Goal: Transaction & Acquisition: Subscribe to service/newsletter

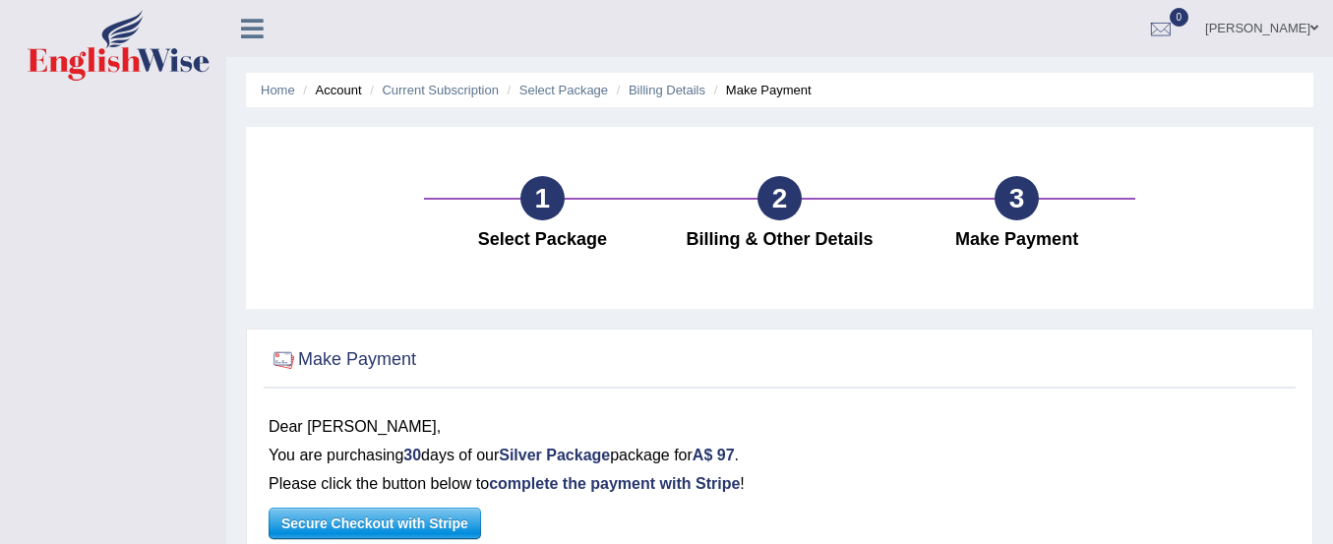
click at [249, 30] on icon at bounding box center [252, 29] width 23 height 26
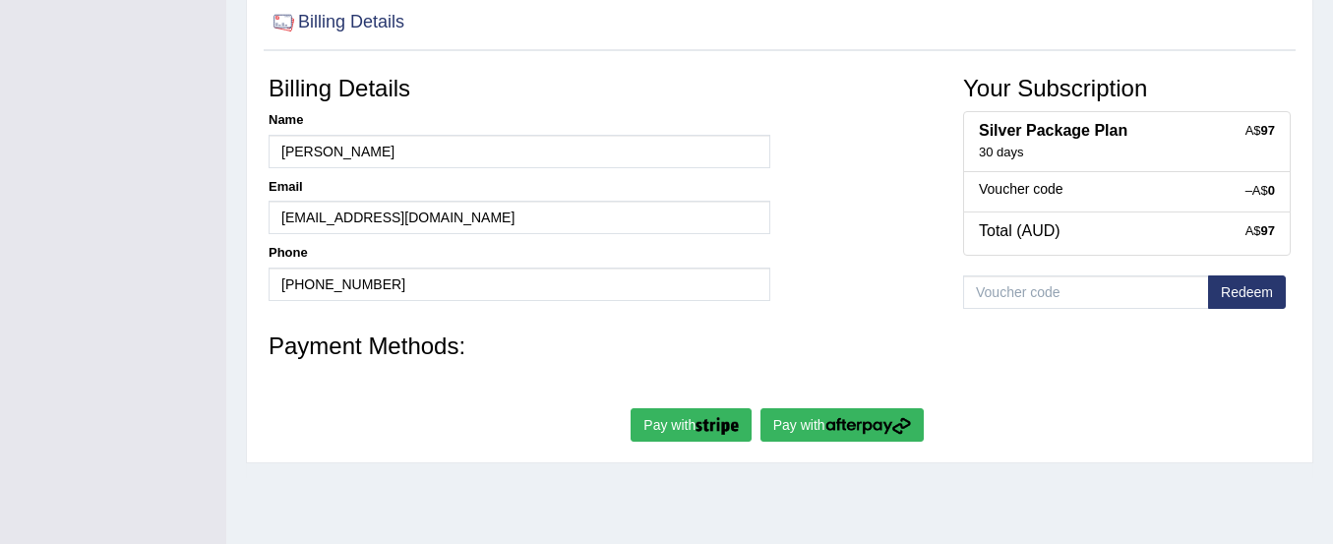
click at [1225, 297] on button "Redeem" at bounding box center [1247, 291] width 78 height 33
click at [842, 418] on img "submit" at bounding box center [868, 426] width 86 height 18
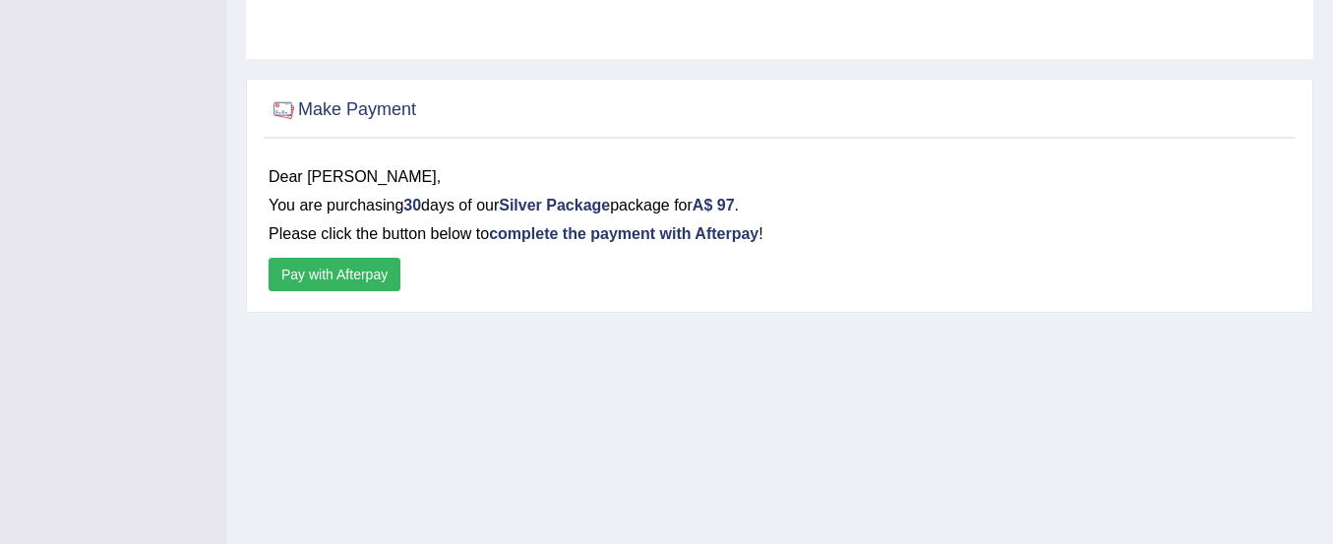
scroll to position [327, 0]
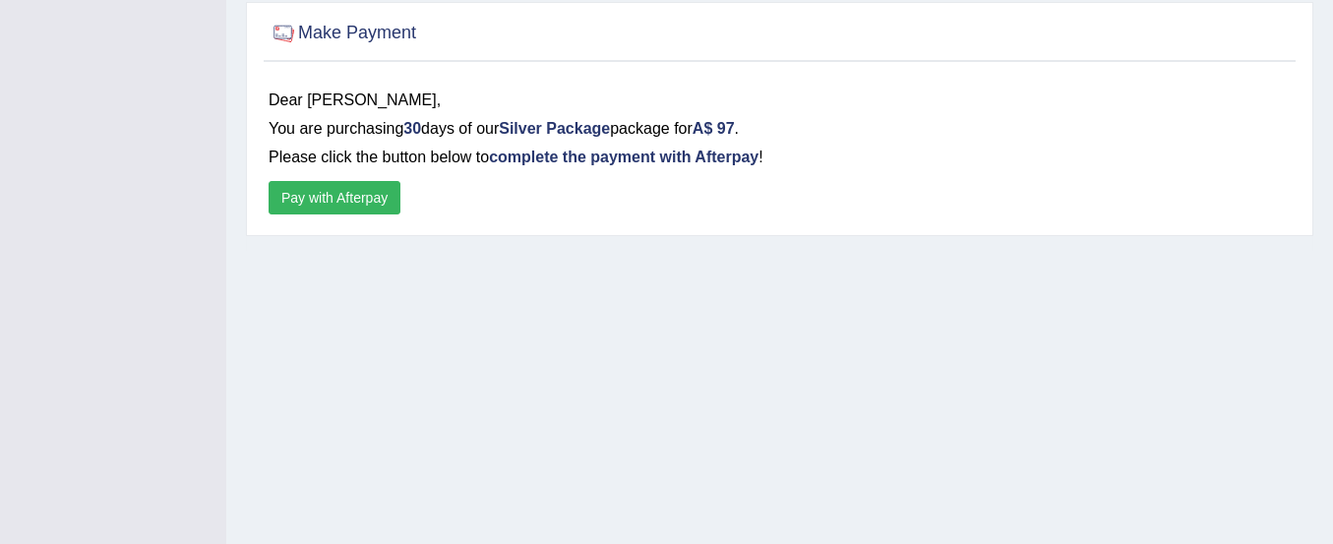
click at [365, 198] on button "Pay with Afterpay" at bounding box center [335, 197] width 132 height 33
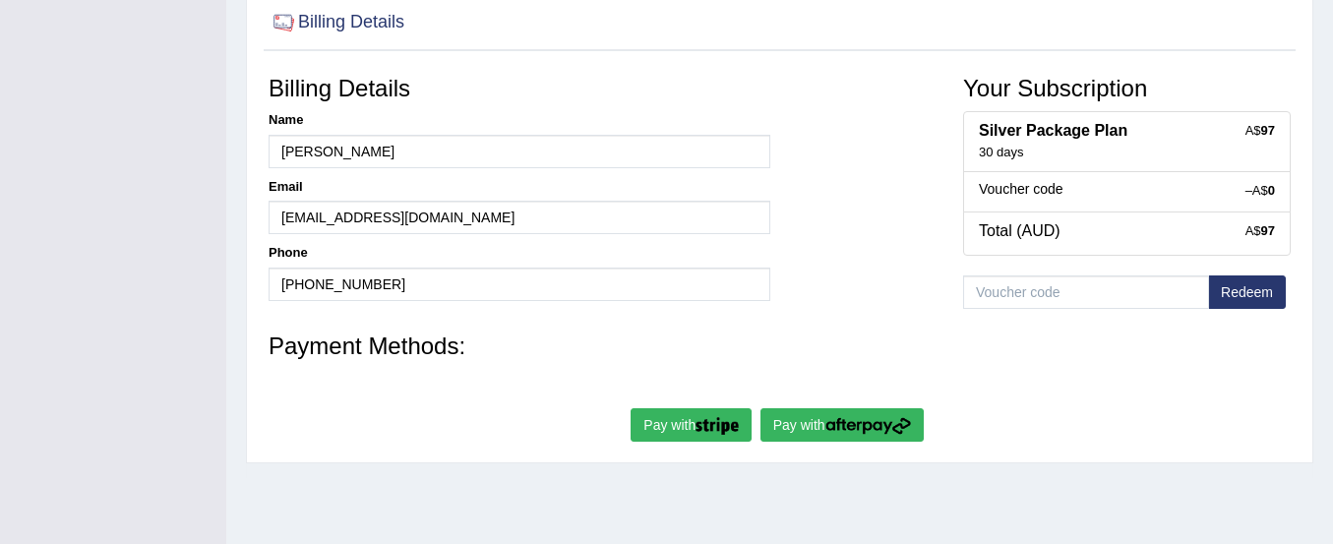
click at [673, 416] on button "Pay with" at bounding box center [691, 424] width 121 height 33
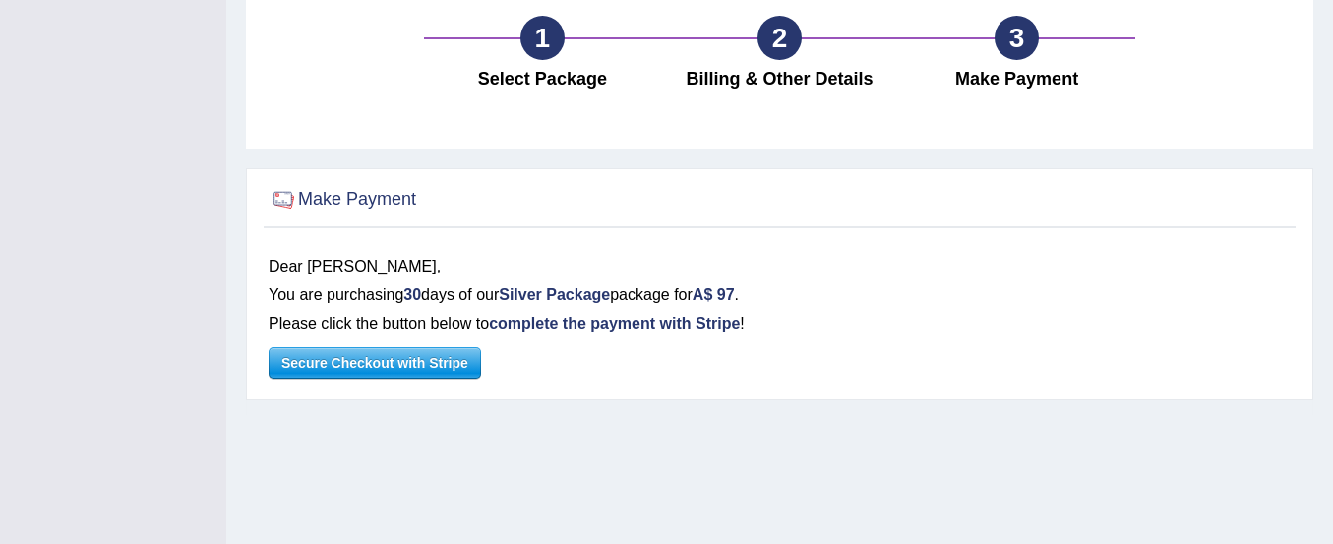
scroll to position [164, 0]
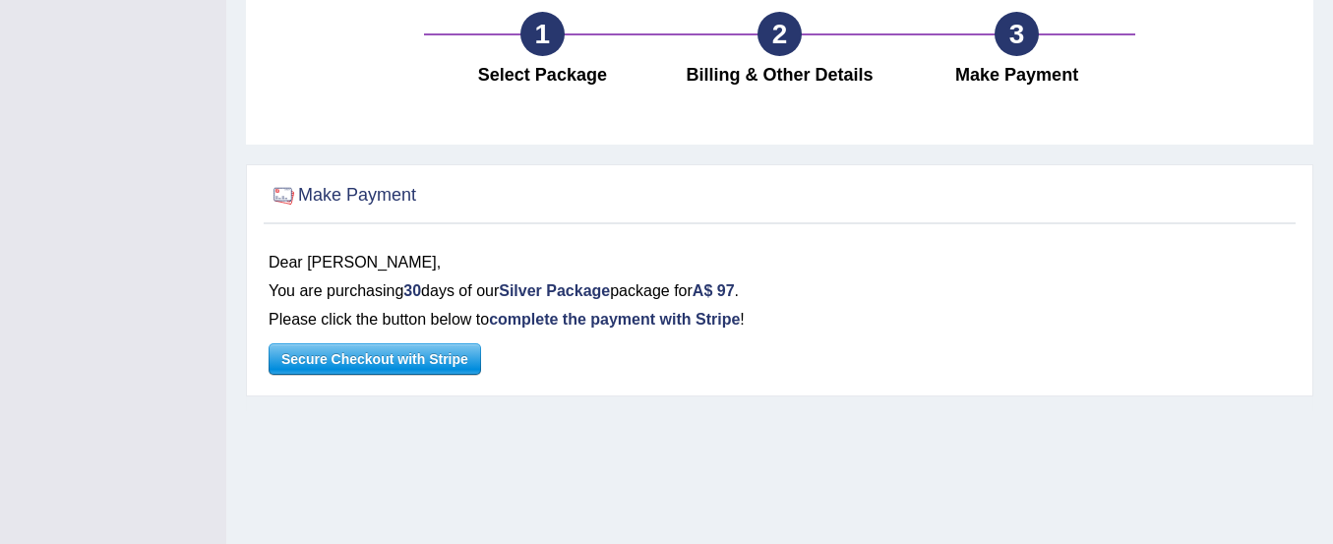
click at [449, 355] on span "Secure Checkout with Stripe" at bounding box center [375, 359] width 211 height 30
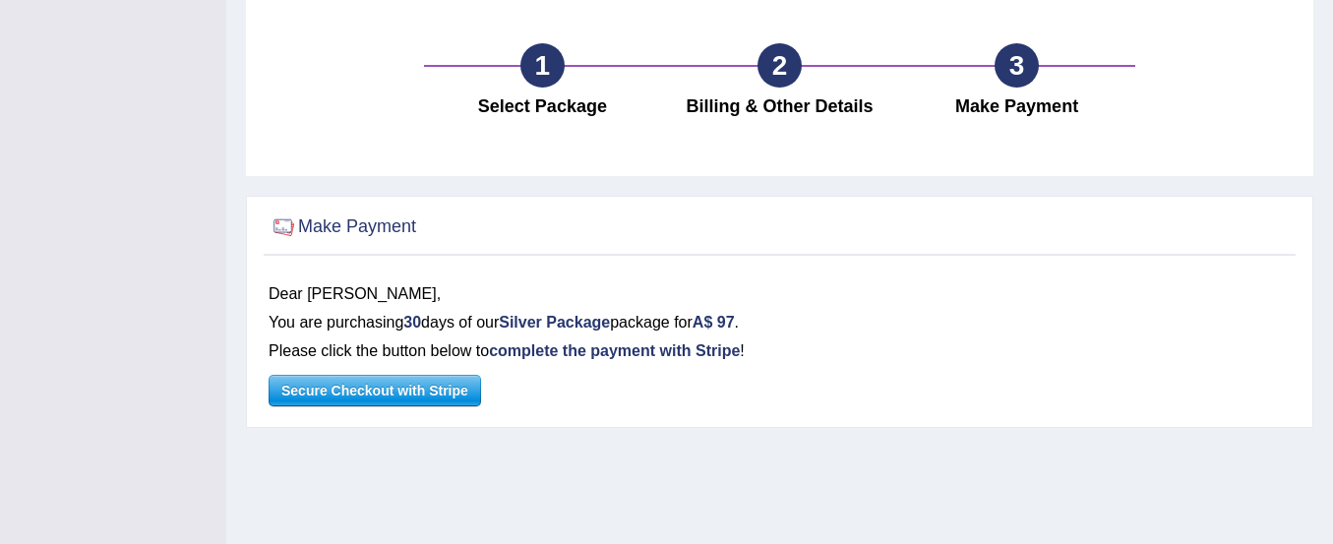
scroll to position [0, 0]
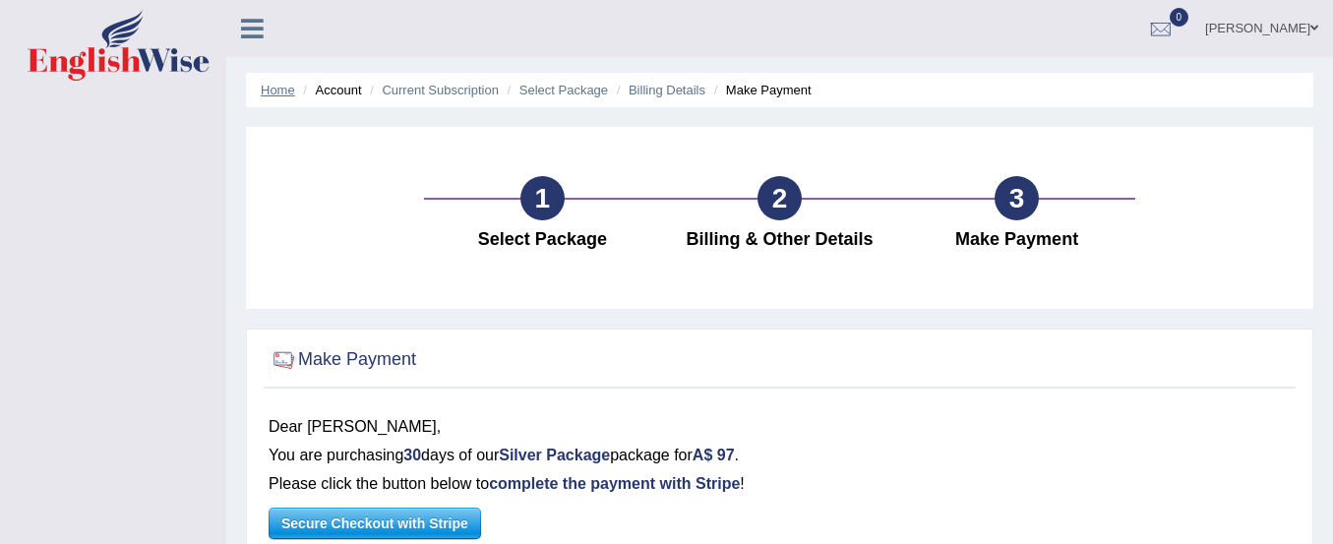
click at [288, 88] on link "Home" at bounding box center [278, 90] width 34 height 15
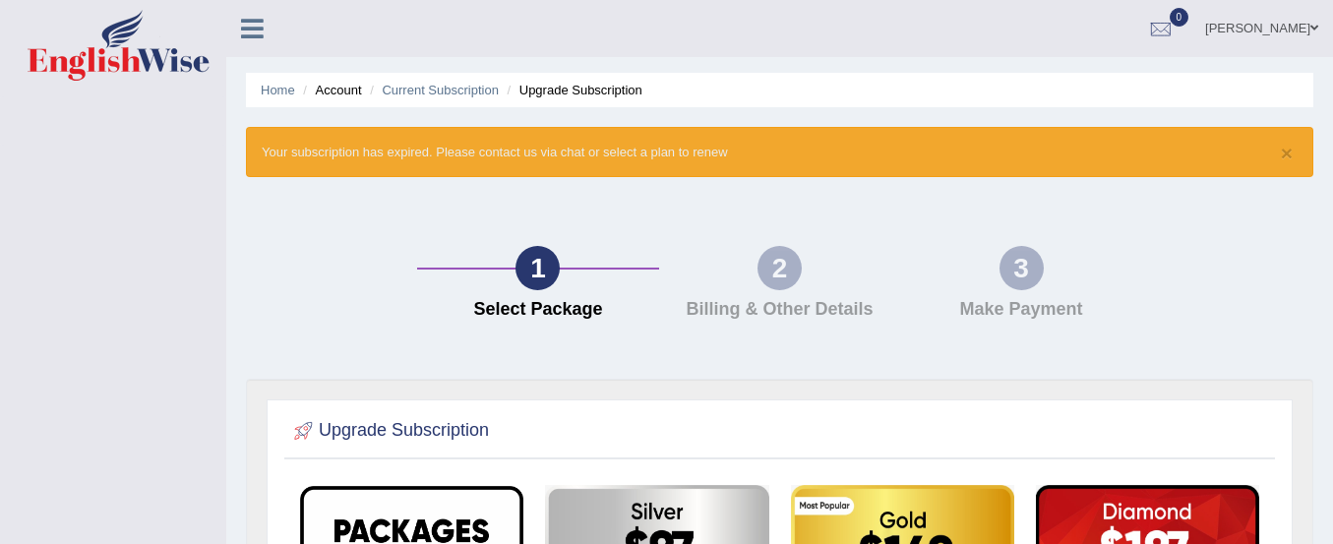
click at [256, 21] on icon at bounding box center [252, 29] width 23 height 26
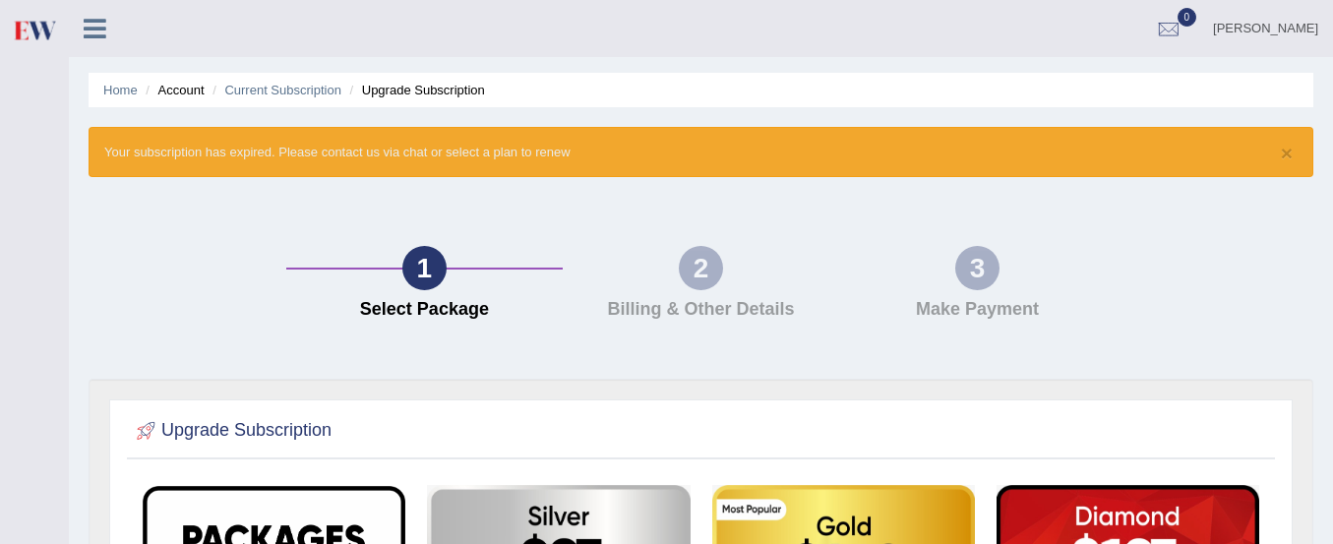
click at [90, 26] on icon at bounding box center [95, 29] width 23 height 26
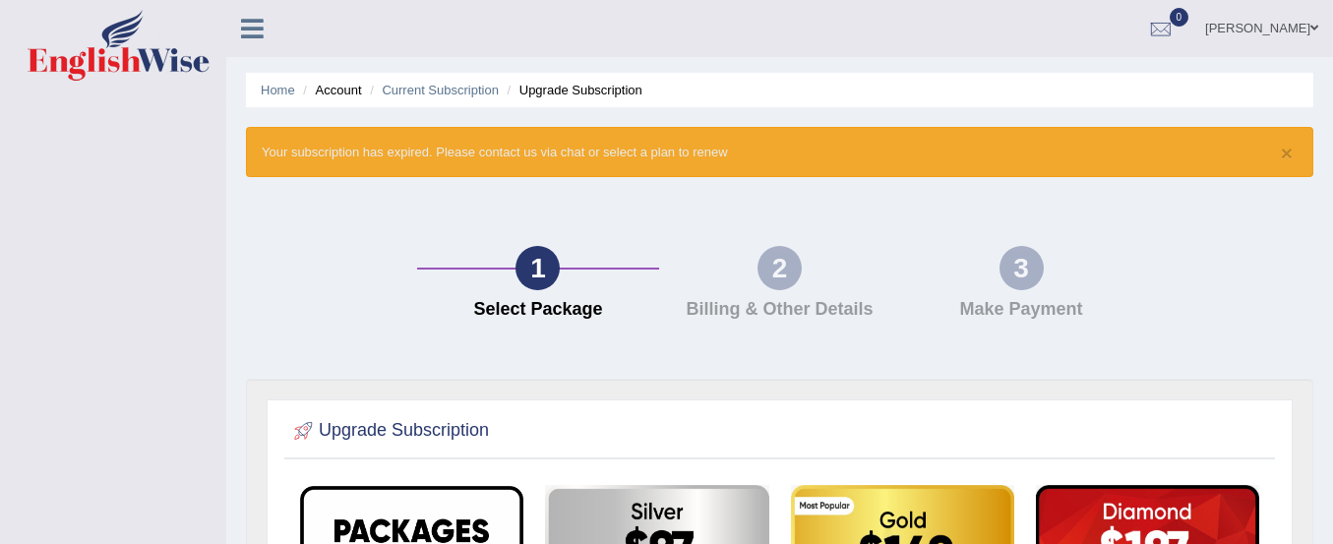
click at [253, 29] on icon at bounding box center [252, 29] width 23 height 26
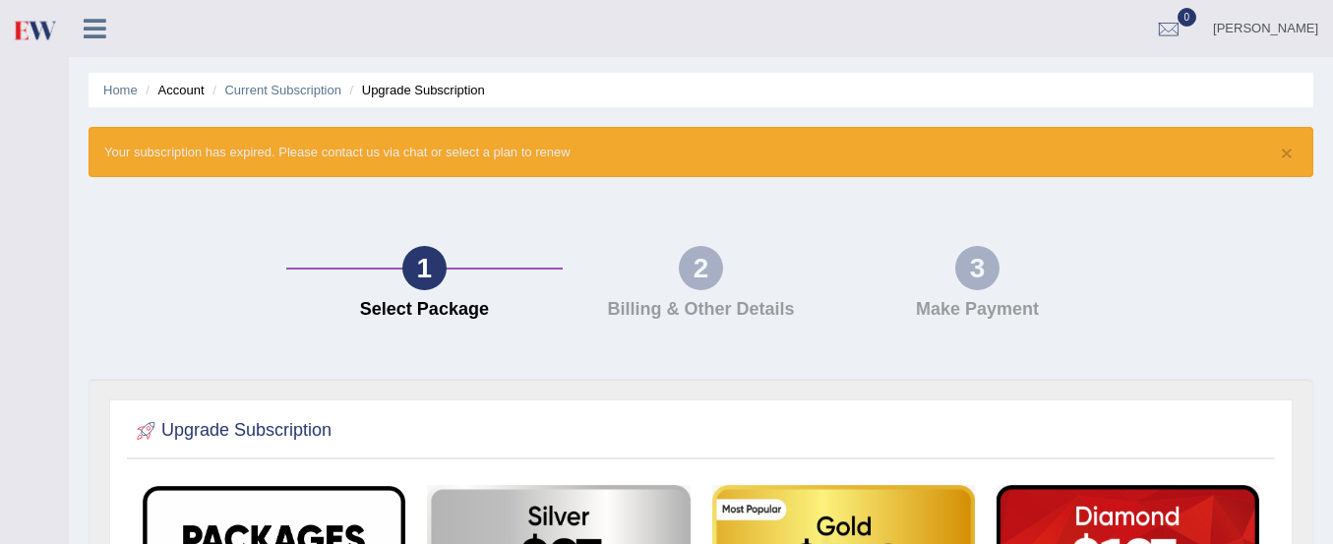
click at [384, 87] on li "Upgrade Subscription" at bounding box center [415, 90] width 140 height 19
click at [172, 97] on li "Account" at bounding box center [172, 90] width 63 height 19
click at [132, 93] on link "Home" at bounding box center [120, 90] width 34 height 15
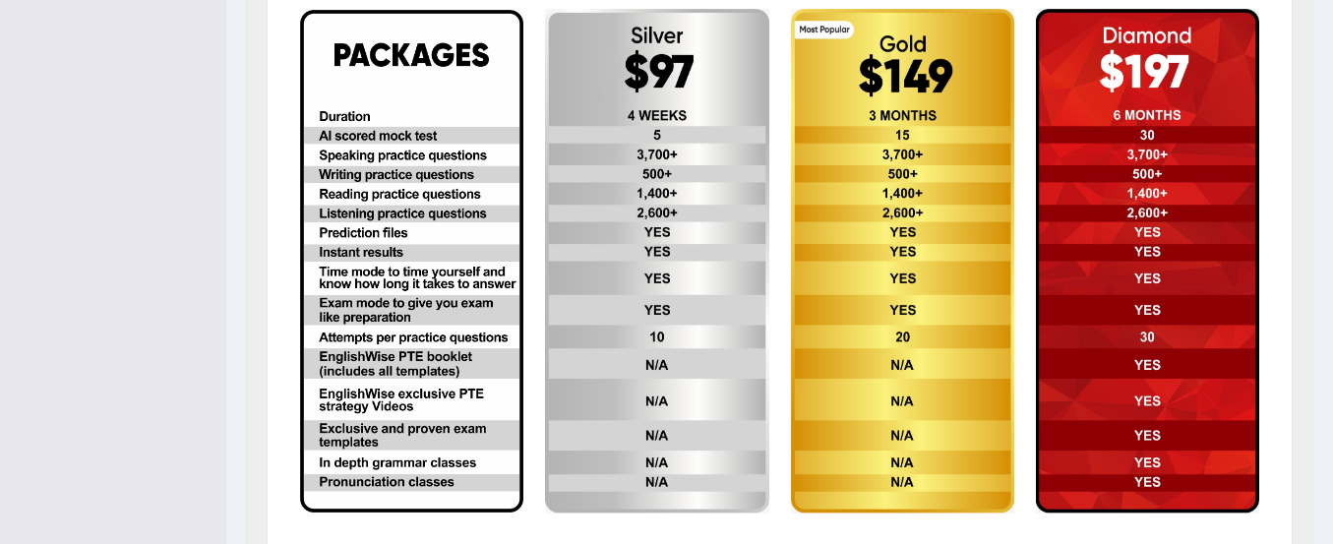
scroll to position [597, 0]
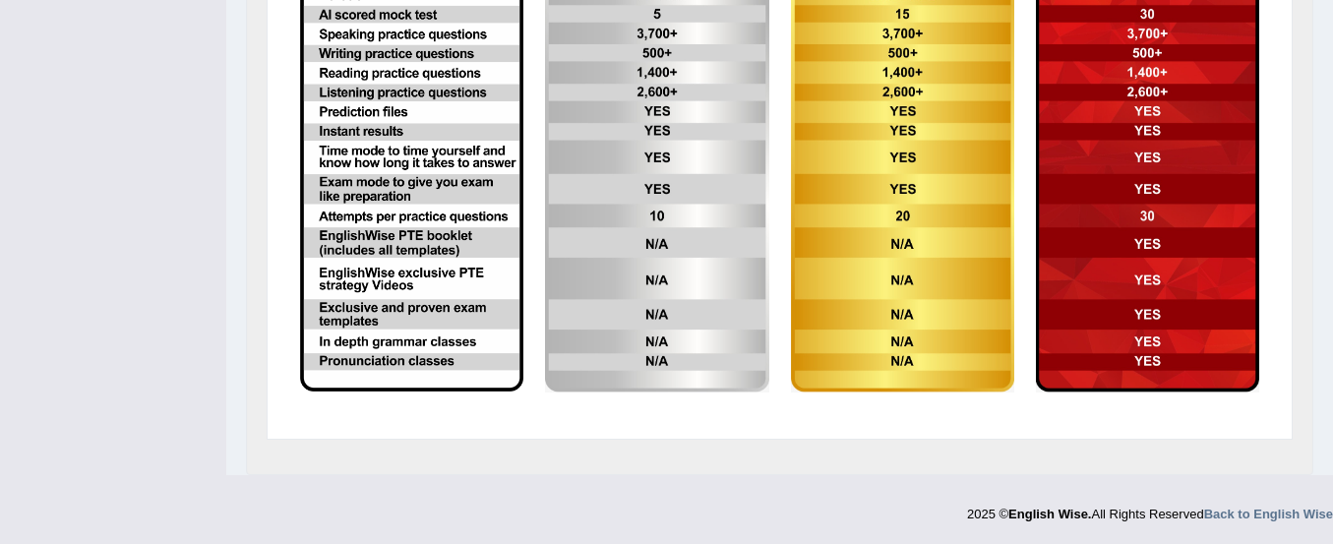
click at [656, 243] on img at bounding box center [656, 140] width 223 height 505
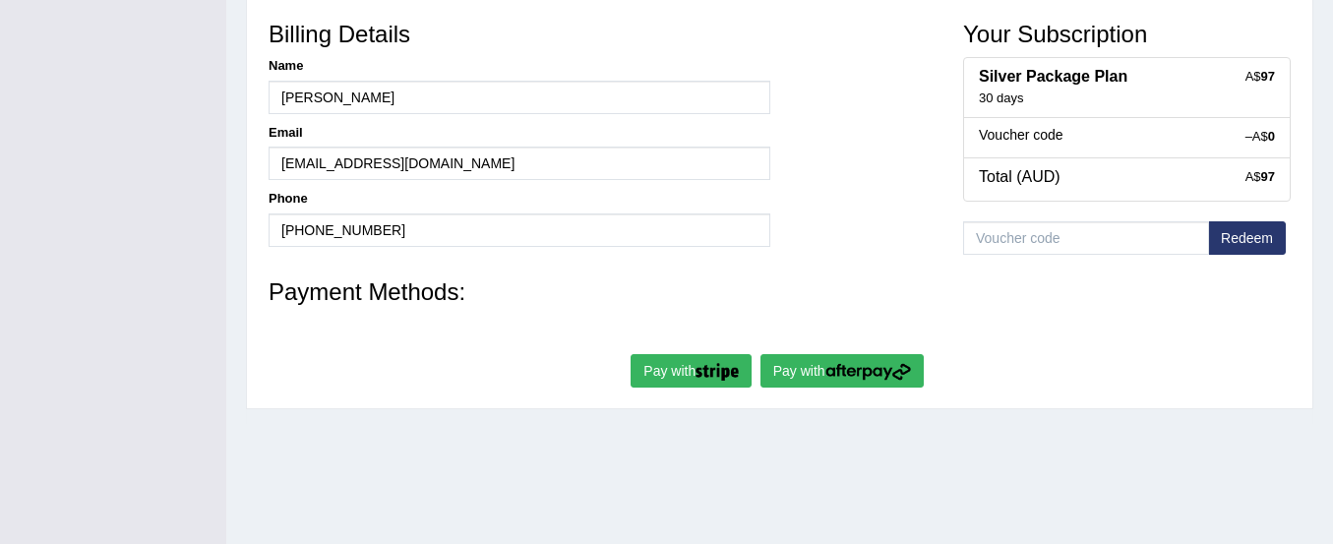
scroll to position [370, 0]
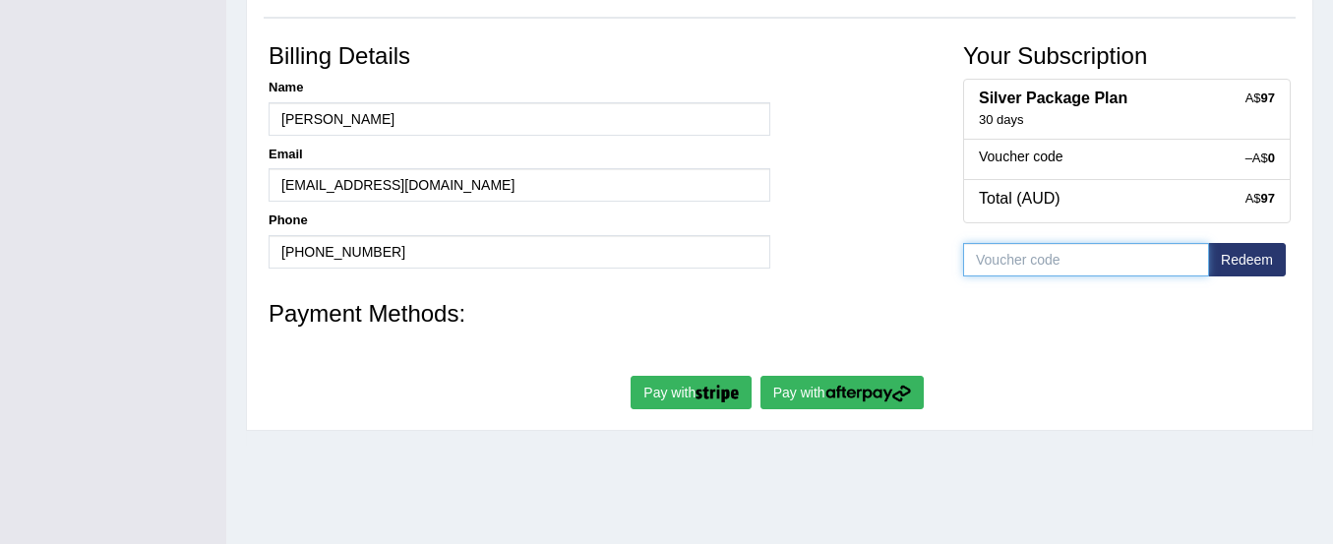
click at [1006, 271] on input "text" at bounding box center [1086, 259] width 246 height 33
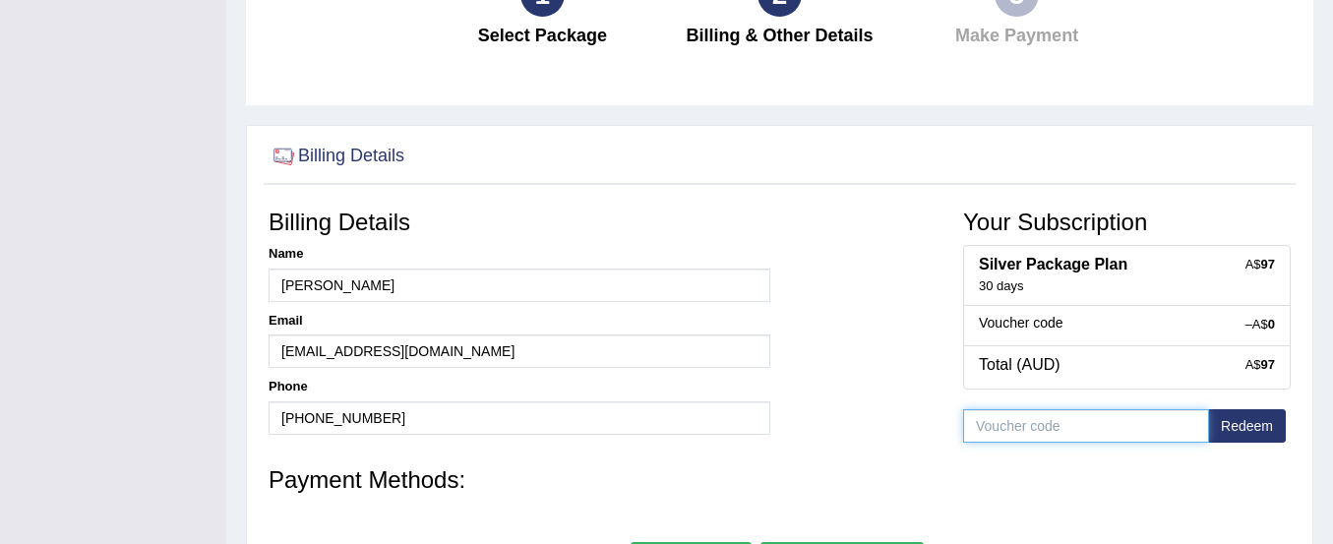
scroll to position [489, 0]
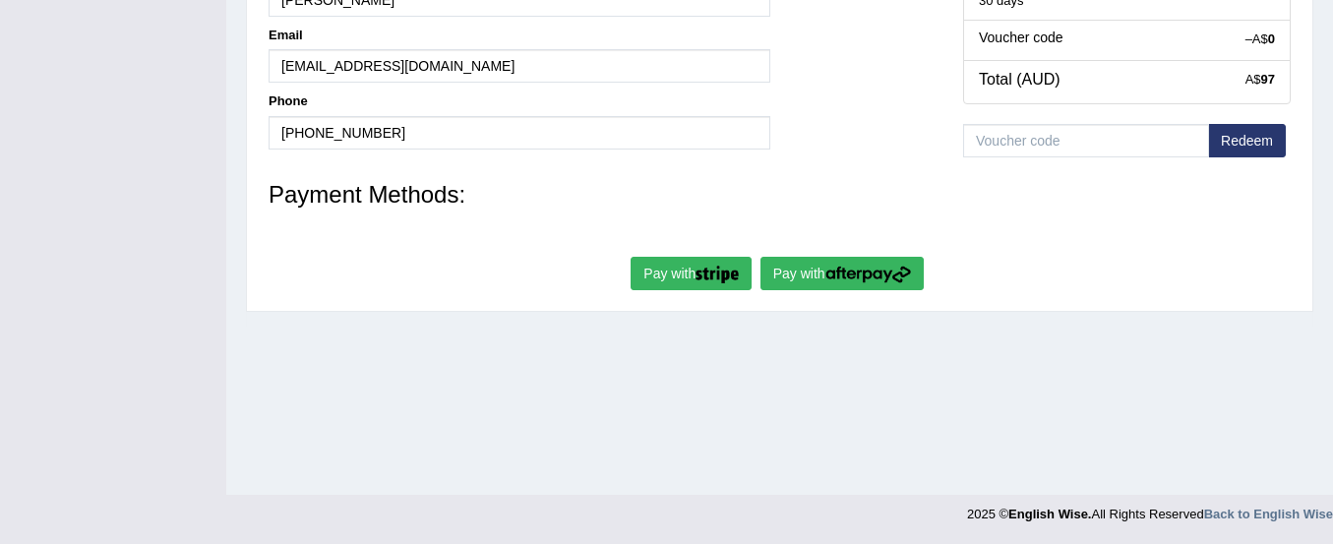
click at [840, 267] on img "submit" at bounding box center [868, 275] width 86 height 18
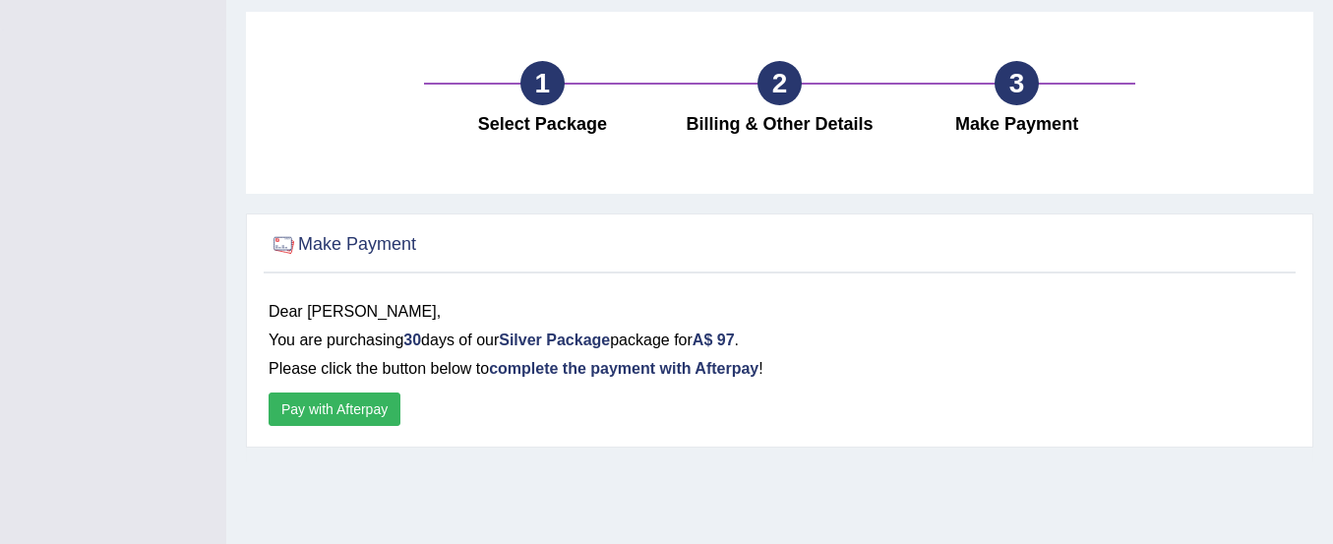
scroll to position [96, 0]
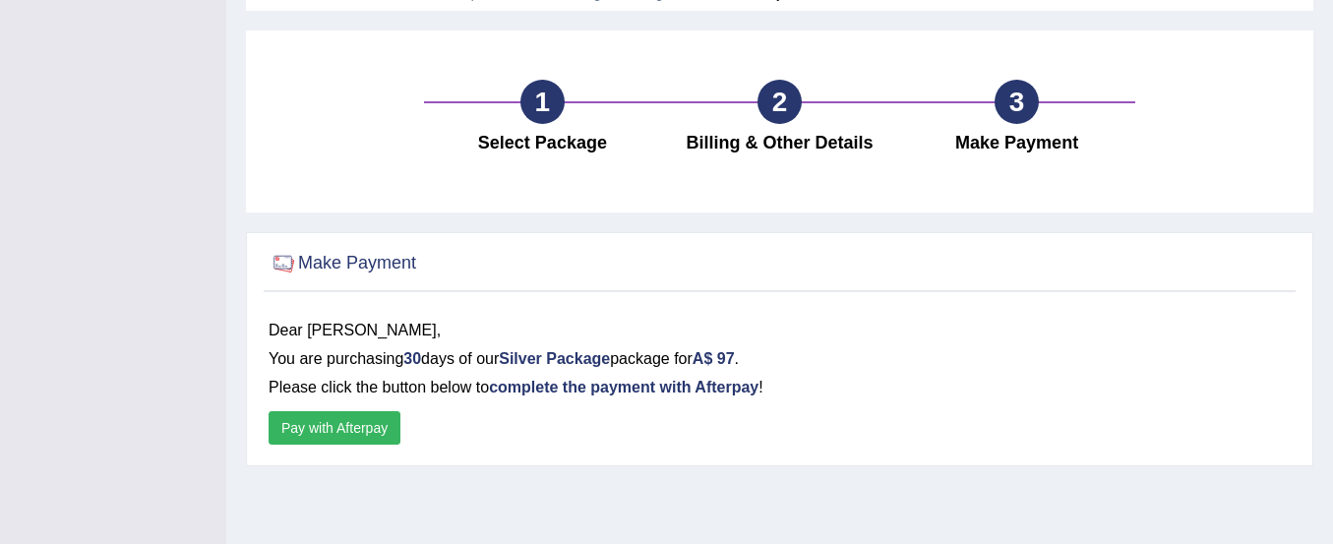
click at [339, 419] on button "Pay with Afterpay" at bounding box center [335, 427] width 132 height 33
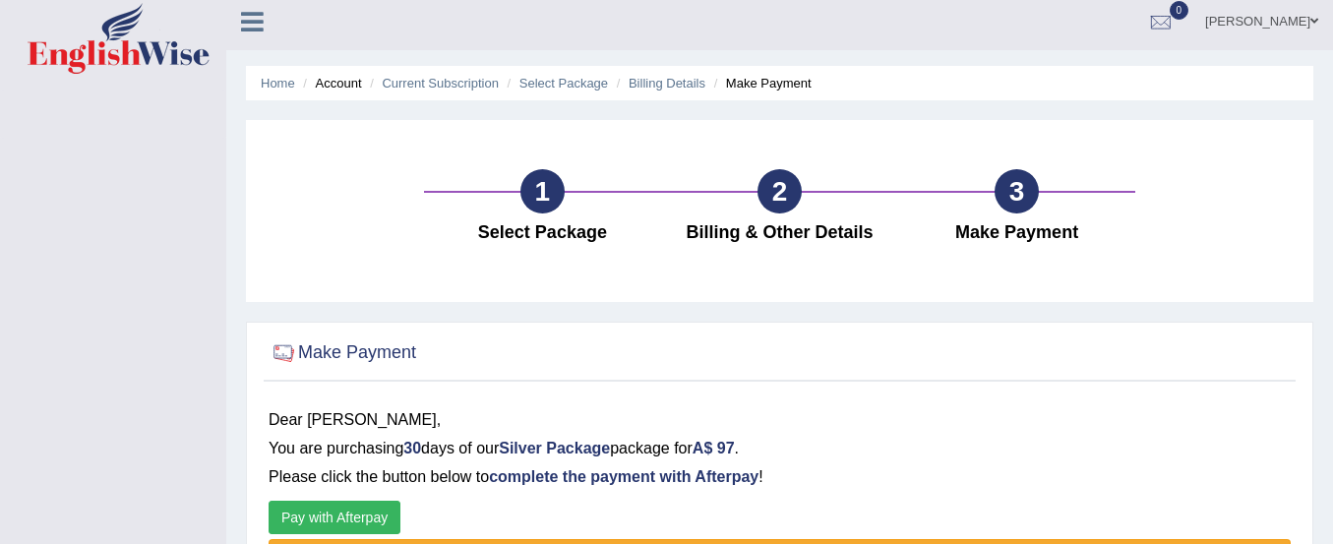
scroll to position [1, 0]
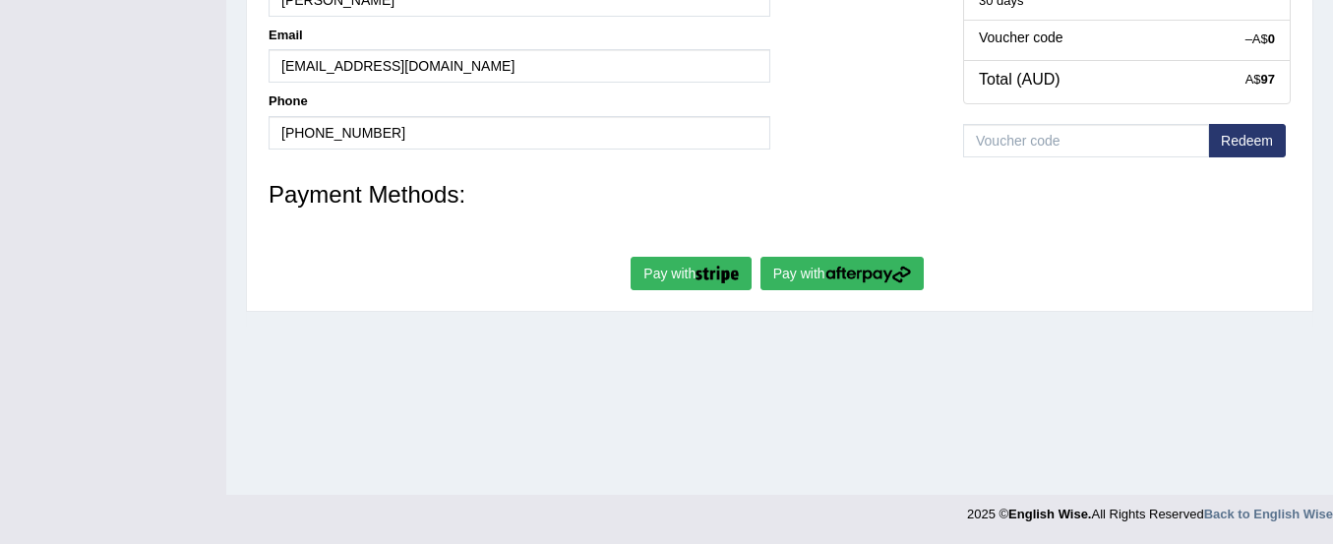
click at [673, 284] on button "Pay with" at bounding box center [691, 273] width 121 height 33
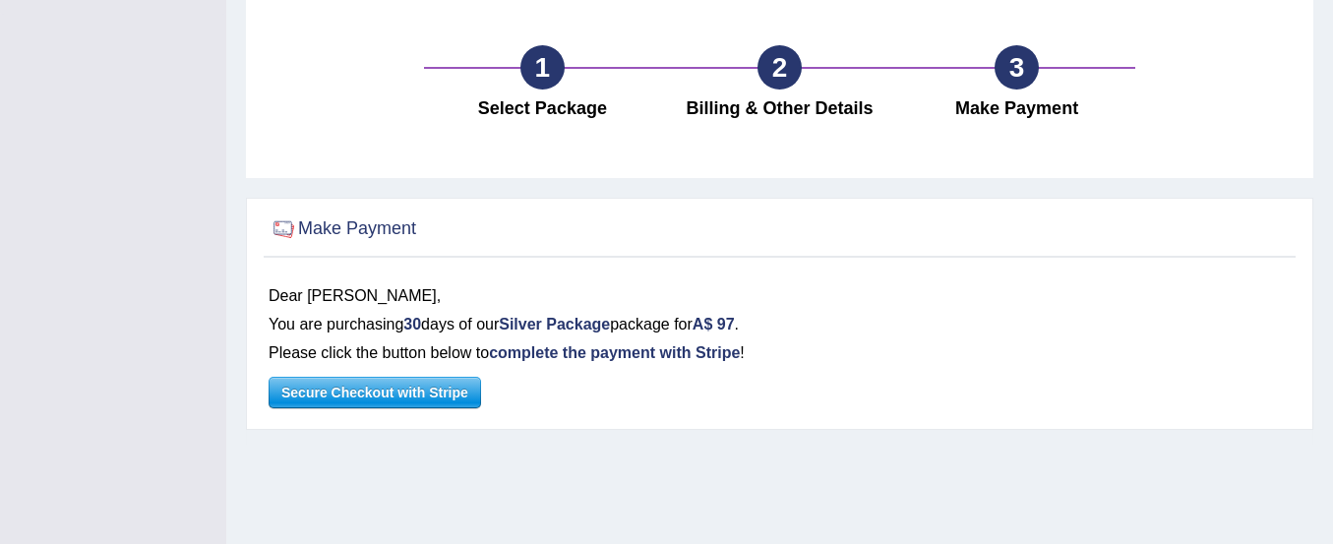
scroll to position [184, 0]
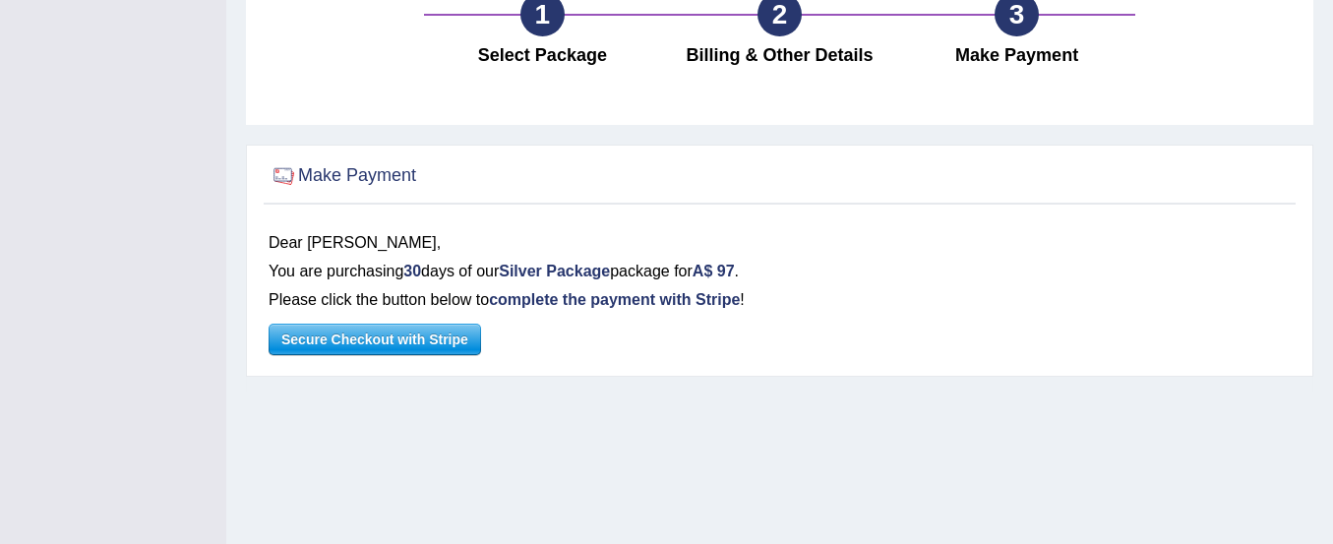
click at [404, 341] on span "Secure Checkout with Stripe" at bounding box center [375, 340] width 211 height 30
click at [828, 186] on div at bounding box center [780, 176] width 1022 height 40
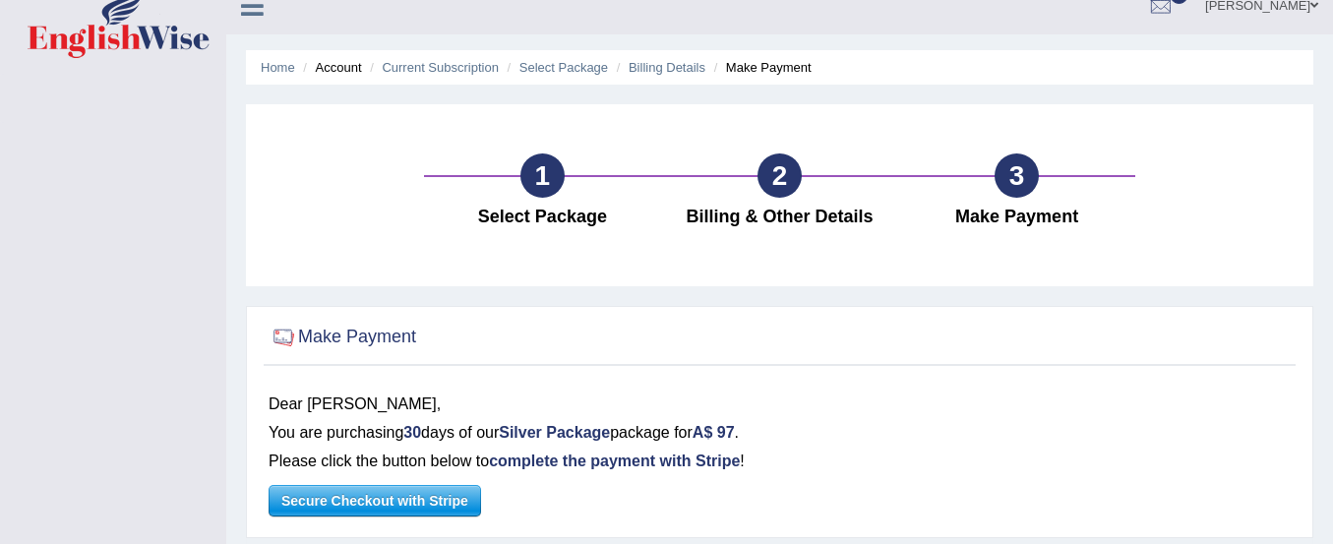
scroll to position [0, 0]
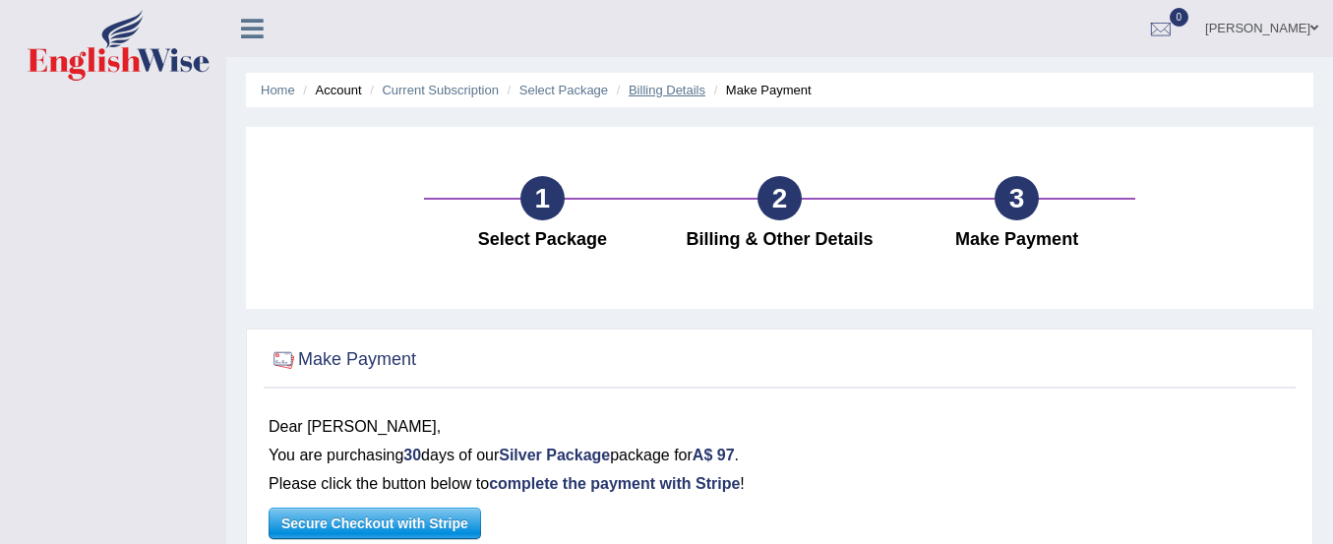
click at [655, 85] on link "Billing Details" at bounding box center [667, 90] width 77 height 15
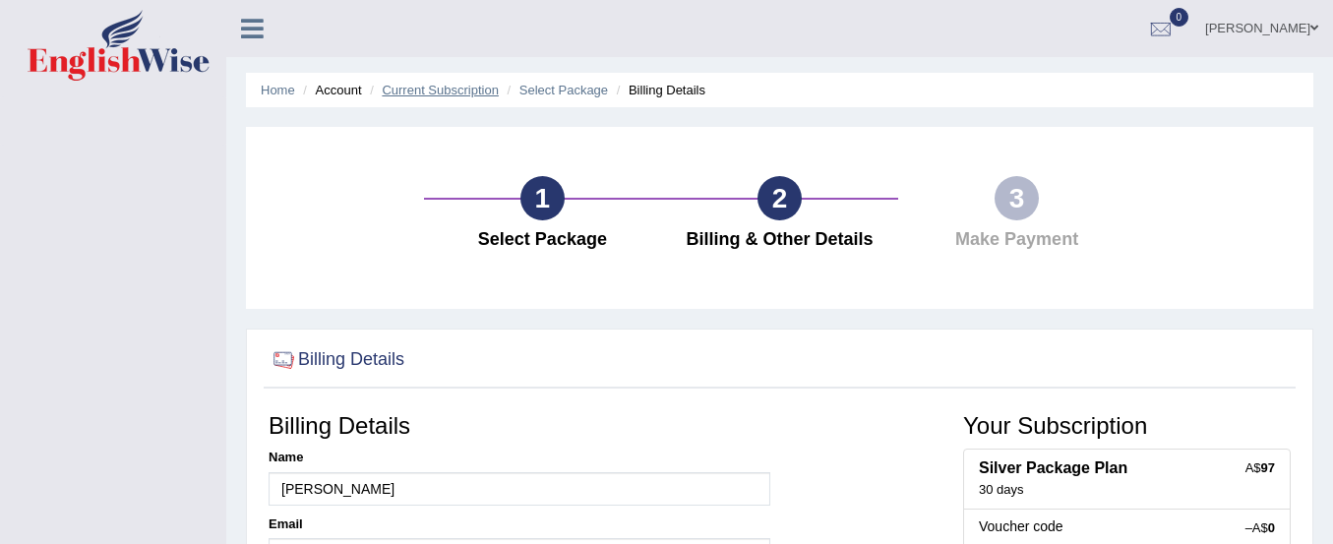
click at [452, 85] on link "Current Subscription" at bounding box center [440, 90] width 117 height 15
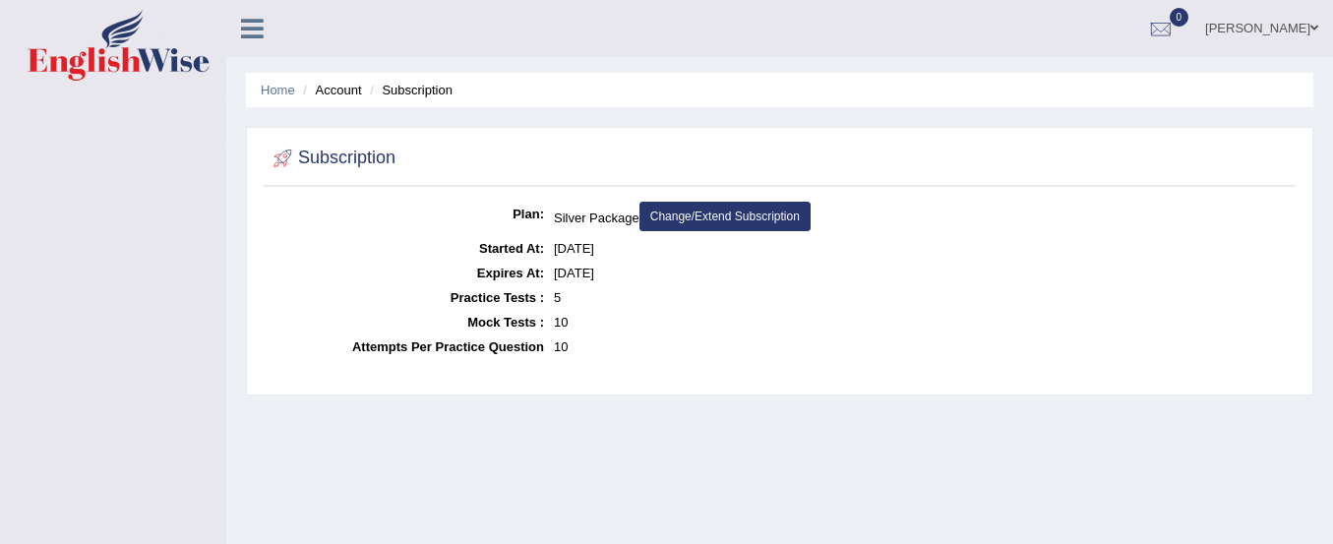
click at [679, 220] on link "Change/Extend Subscription" at bounding box center [724, 217] width 171 height 30
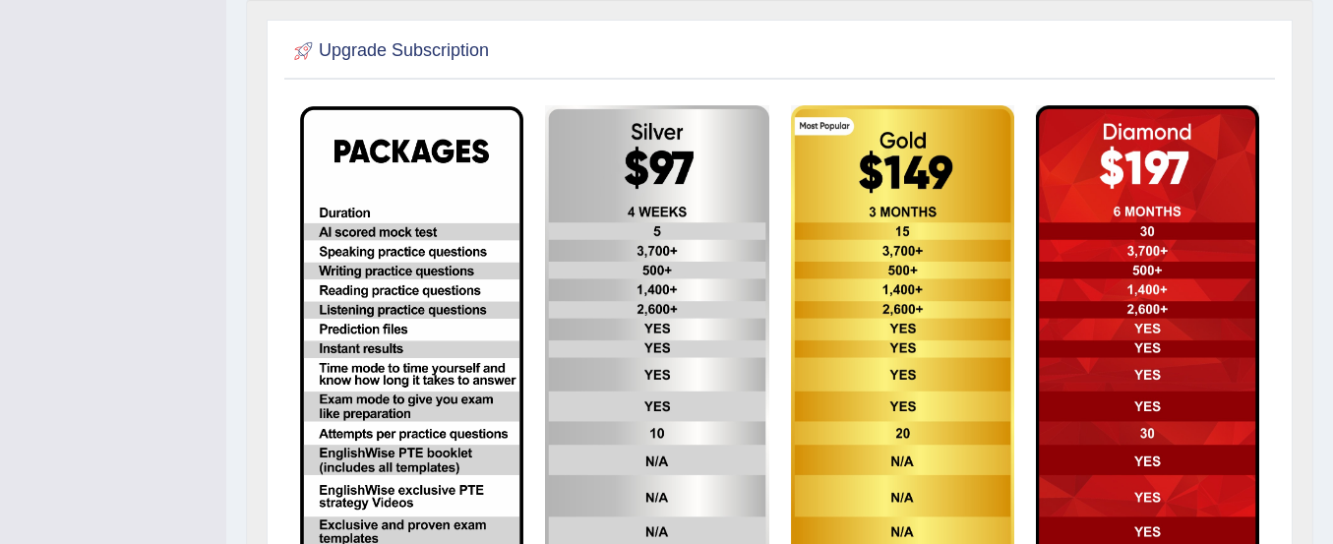
scroll to position [597, 0]
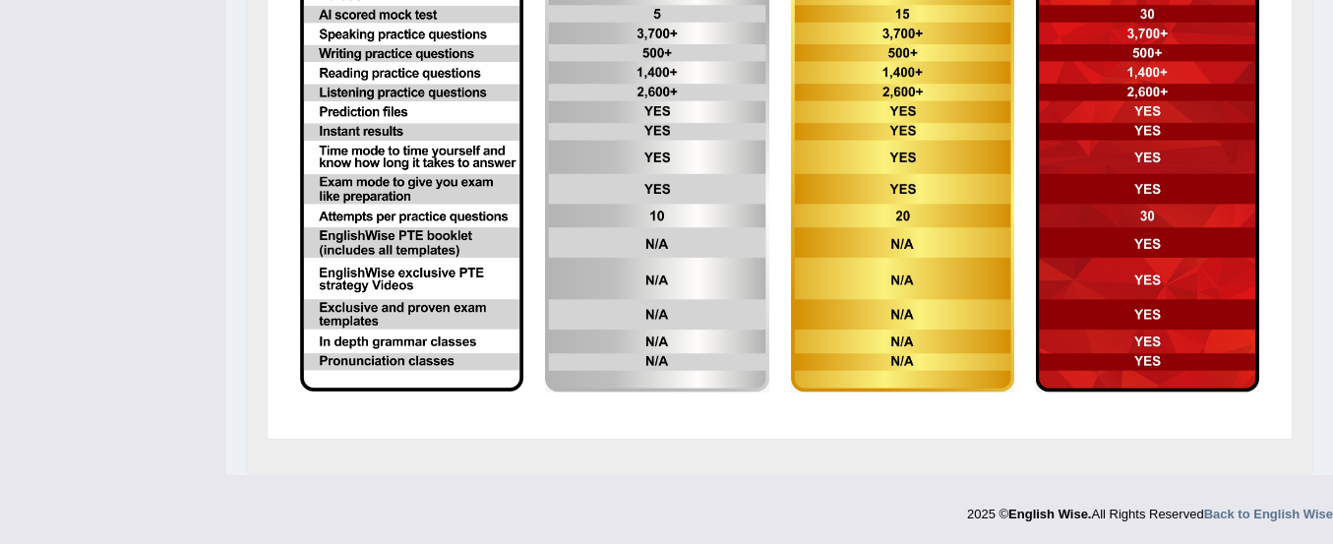
click at [408, 315] on img at bounding box center [411, 140] width 223 height 503
click at [660, 261] on img at bounding box center [656, 140] width 223 height 505
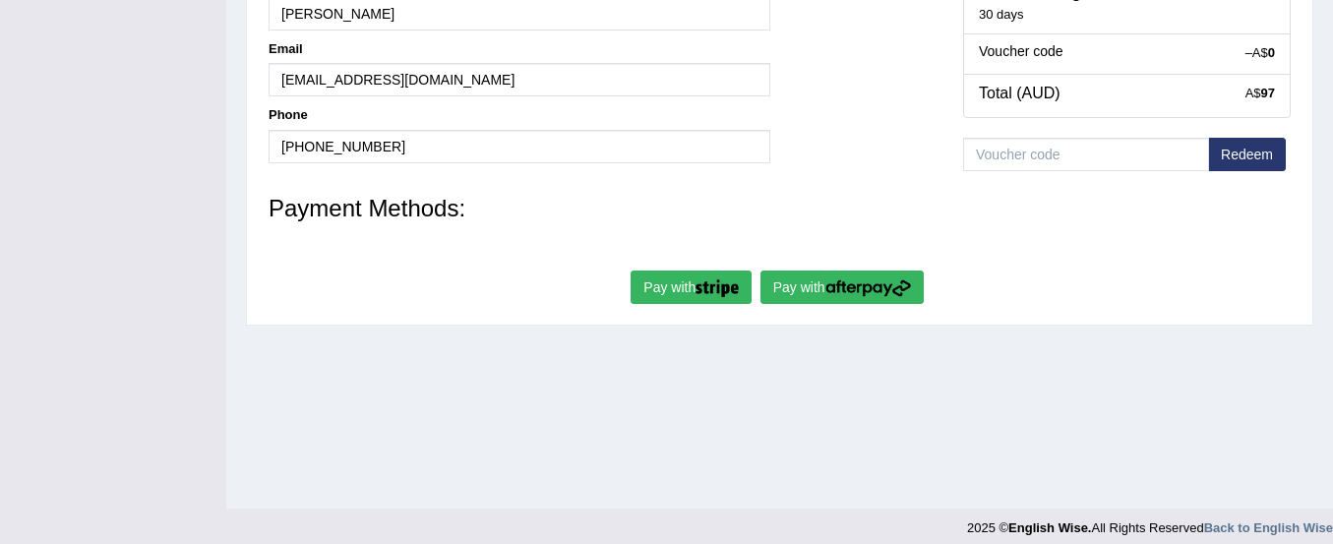
scroll to position [476, 0]
click at [699, 282] on img "submit" at bounding box center [716, 287] width 43 height 18
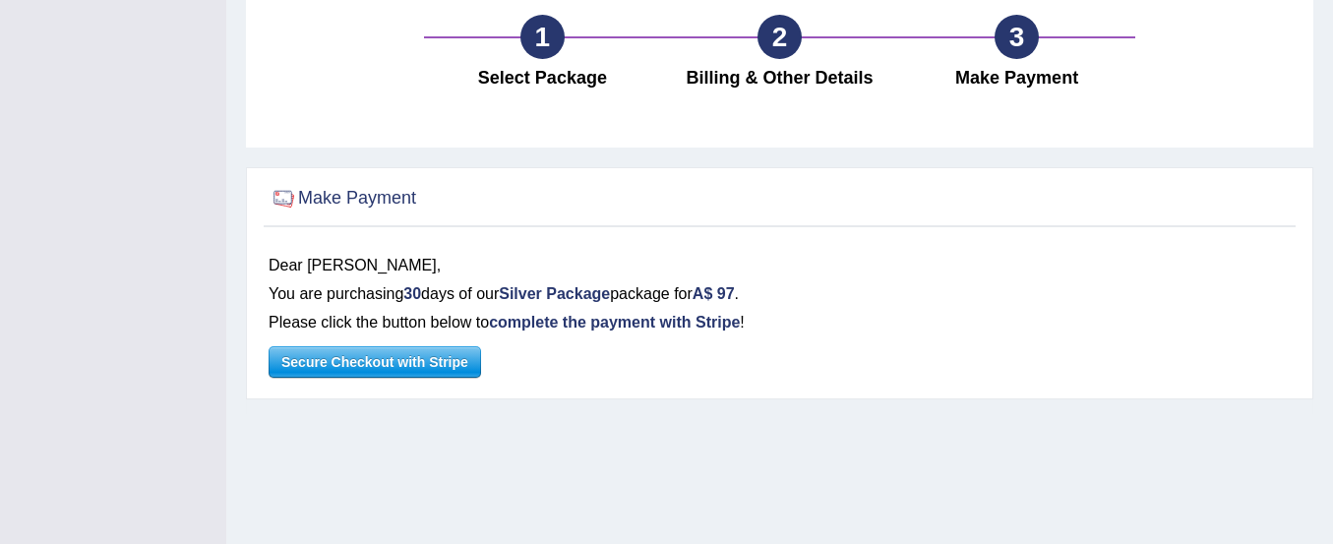
scroll to position [193, 0]
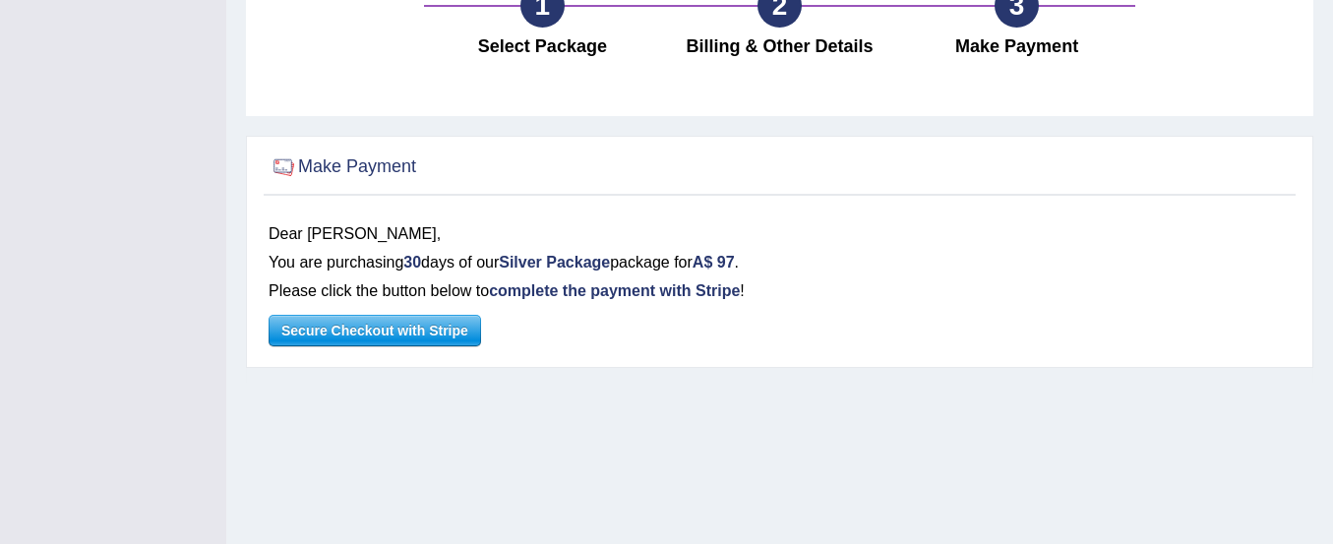
click at [316, 327] on span "Secure Checkout with Stripe" at bounding box center [375, 331] width 211 height 30
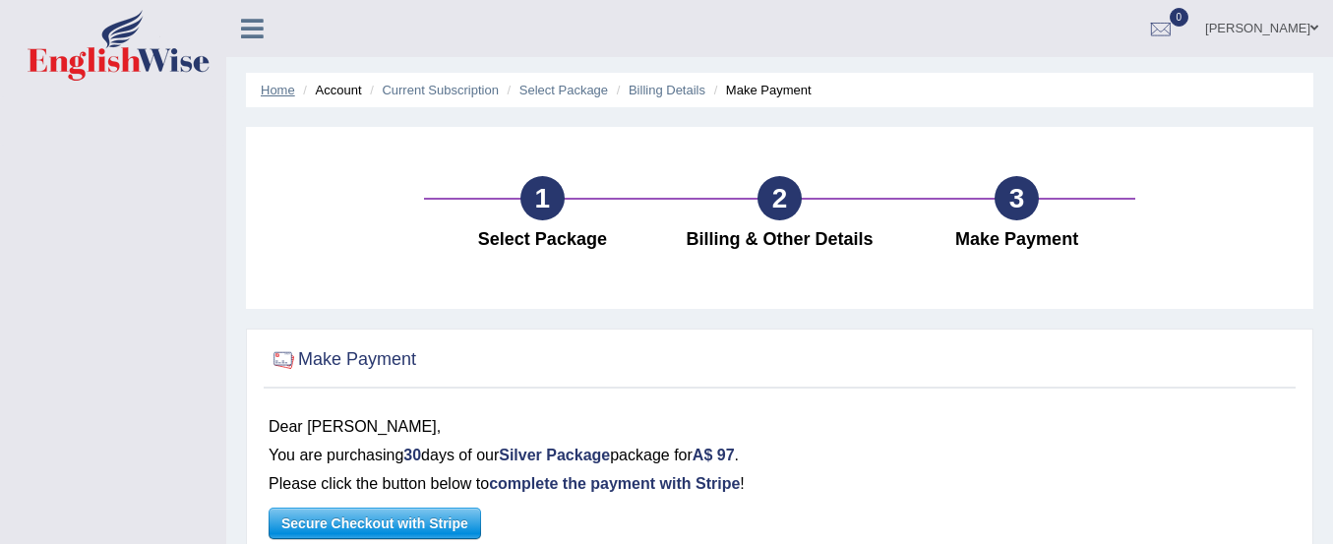
click at [282, 94] on link "Home" at bounding box center [278, 90] width 34 height 15
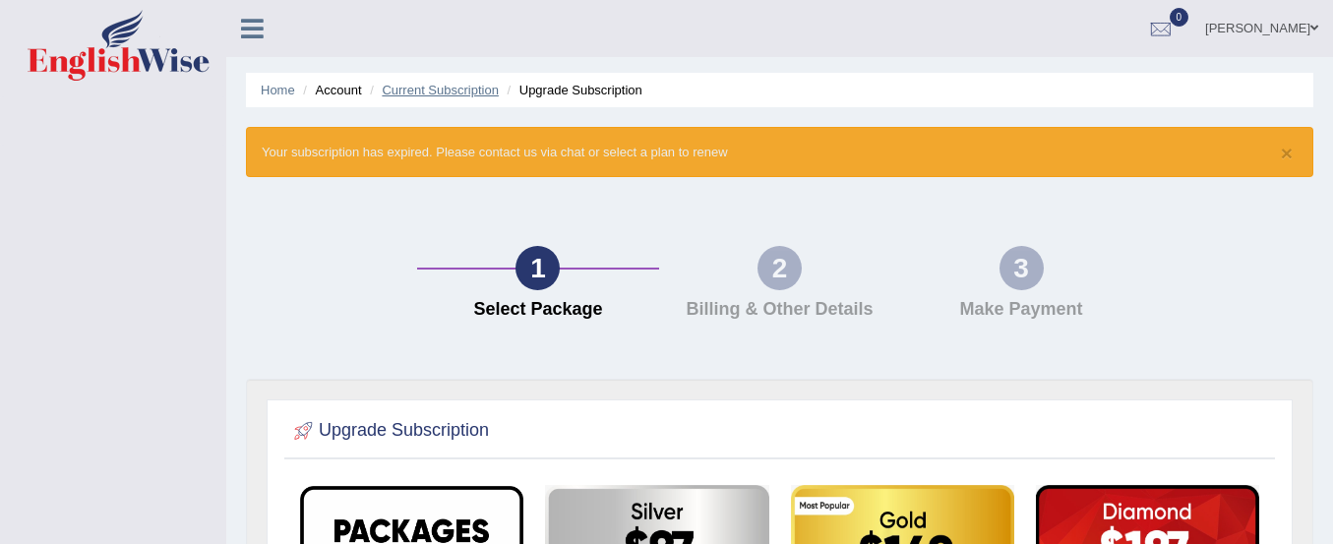
click at [413, 85] on link "Current Subscription" at bounding box center [440, 90] width 117 height 15
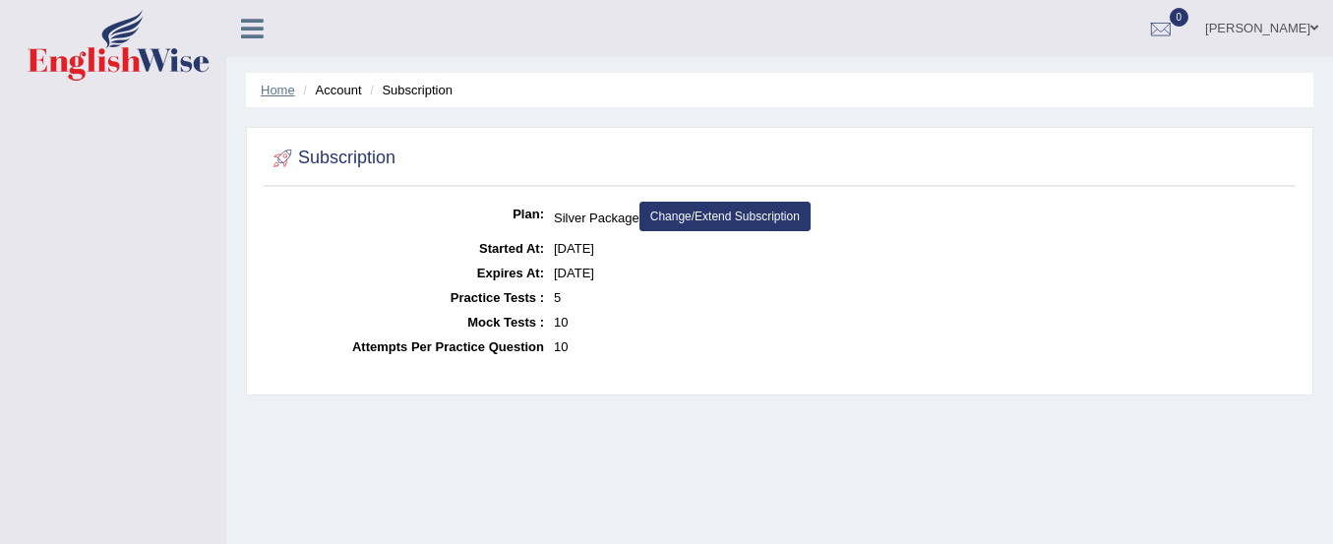
click at [278, 88] on link "Home" at bounding box center [278, 90] width 34 height 15
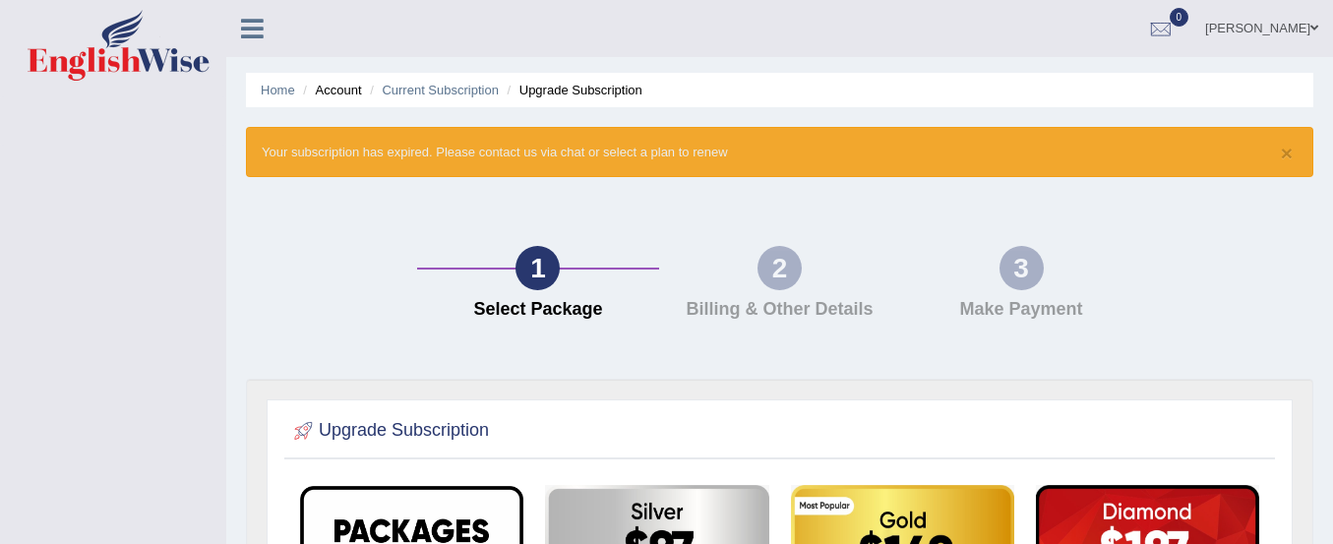
click at [278, 88] on link "Home" at bounding box center [278, 90] width 34 height 15
drag, startPoint x: 0, startPoint y: 0, endPoint x: 278, endPoint y: 88, distance: 291.8
click at [278, 88] on link "Home" at bounding box center [278, 90] width 34 height 15
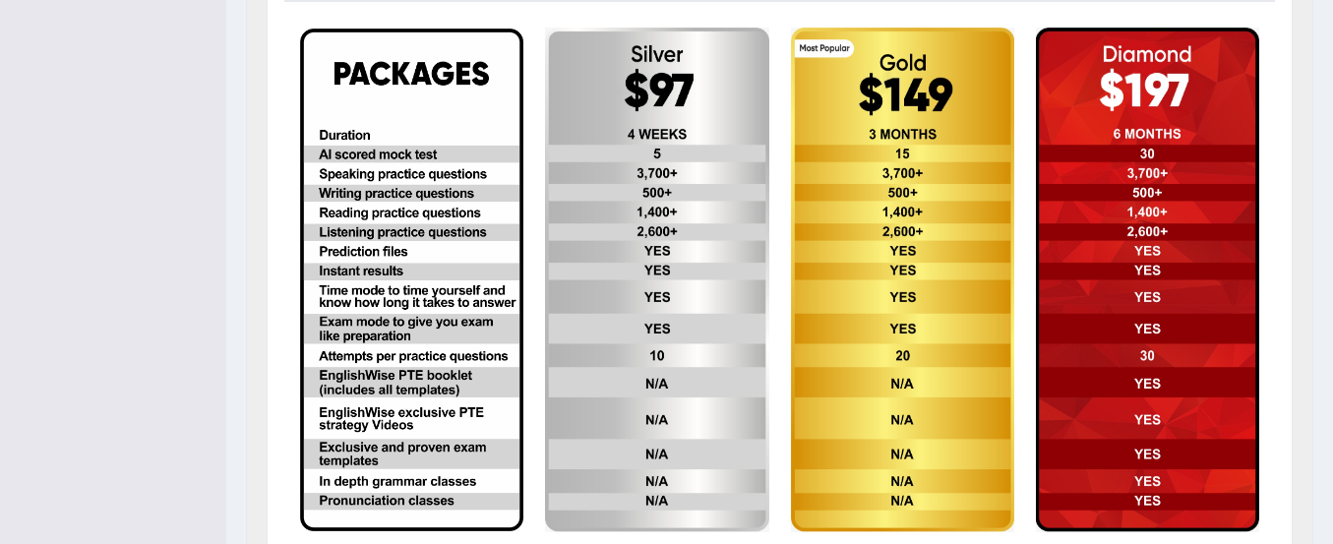
scroll to position [458, 0]
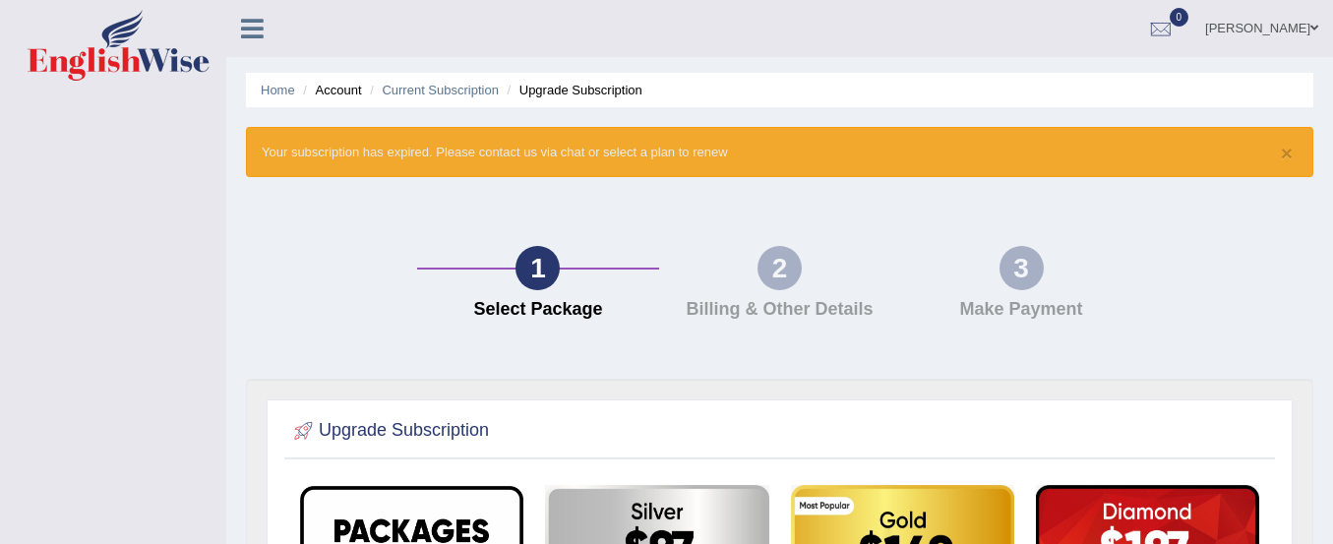
click at [251, 27] on icon at bounding box center [252, 29] width 23 height 26
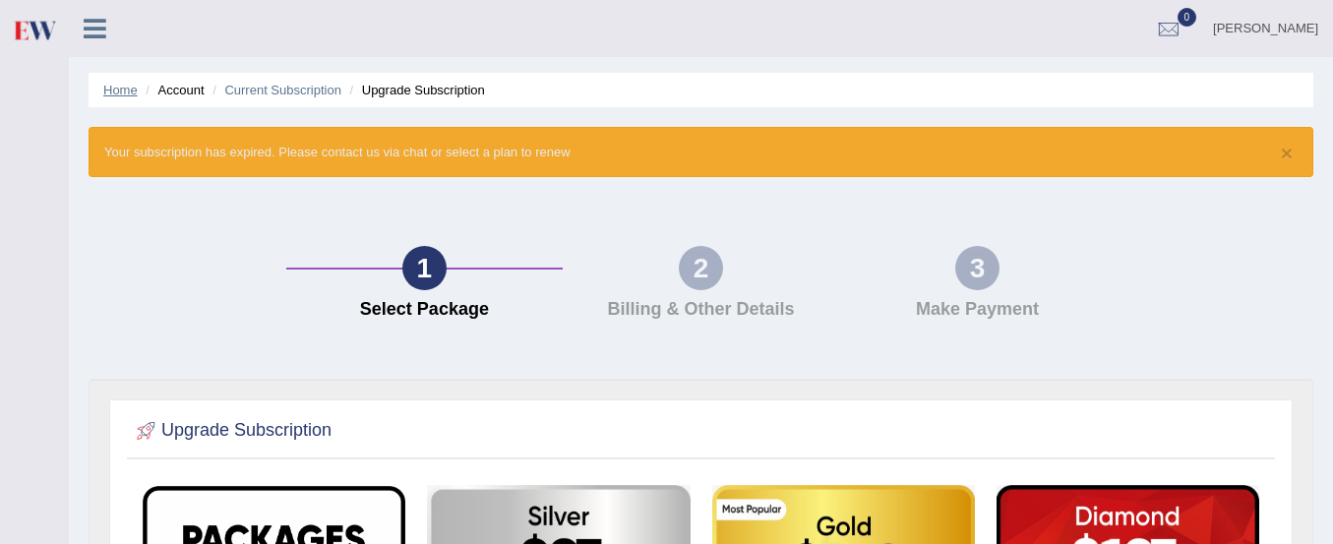
click at [113, 91] on link "Home" at bounding box center [120, 90] width 34 height 15
